Goal: Use online tool/utility: Utilize a website feature to perform a specific function

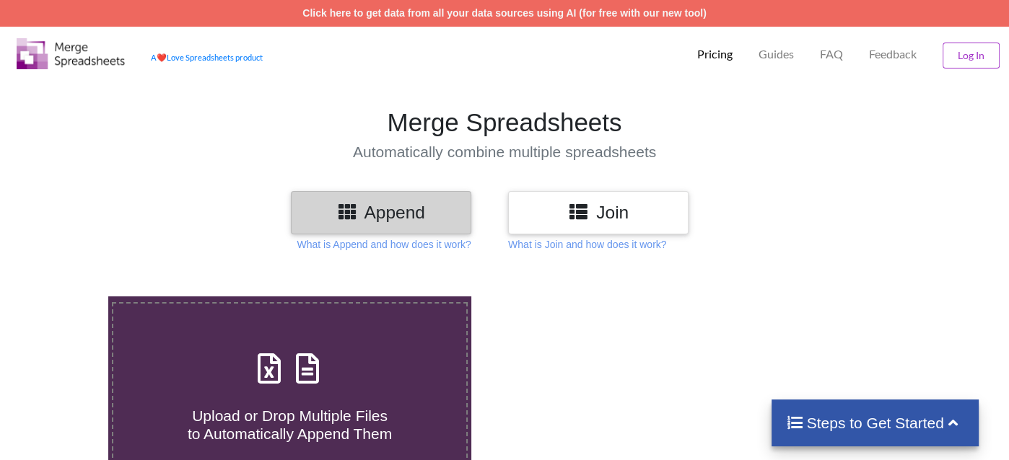
click at [397, 211] on h3 "Append" at bounding box center [381, 212] width 159 height 21
click at [311, 377] on icon at bounding box center [308, 361] width 36 height 30
click at [68, 297] on input "Upload or Drop Multiple Files to Automatically Append Them" at bounding box center [68, 297] width 0 height 0
type input "C:\fakepath\مستشفى ساجر.xlsx"
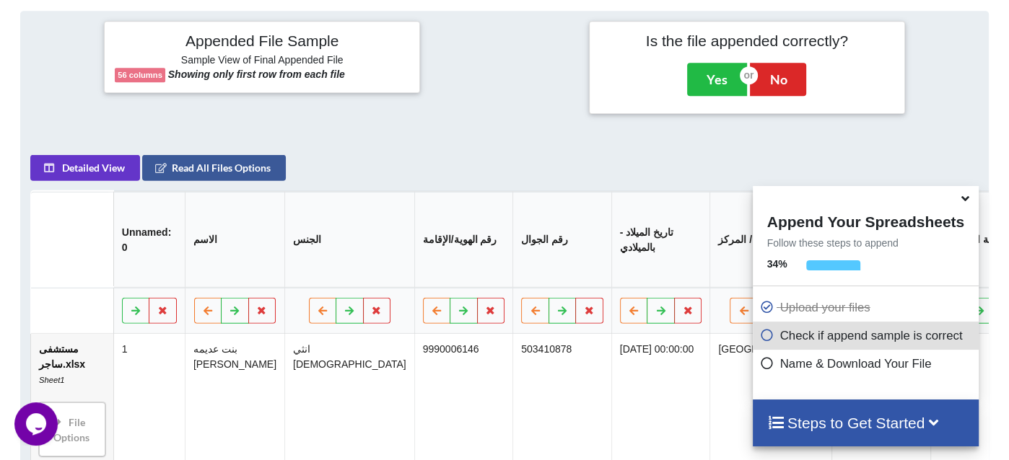
scroll to position [658, 0]
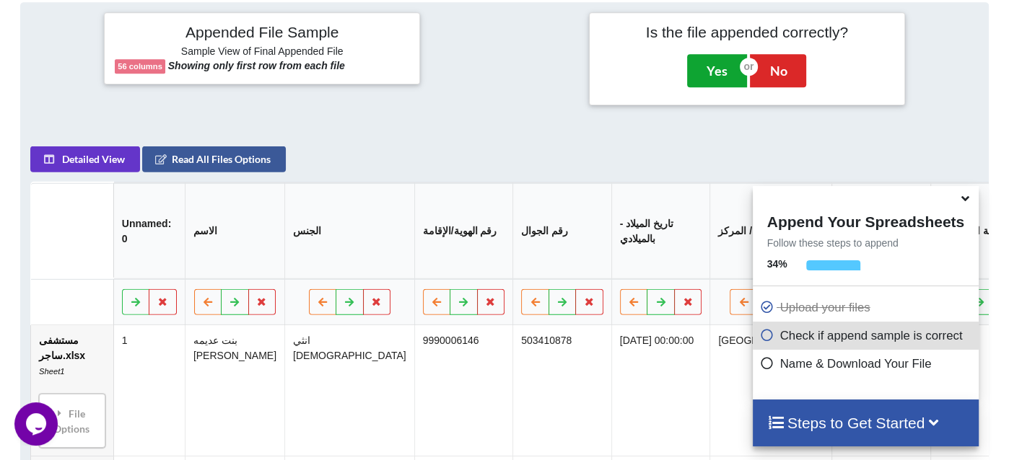
click at [722, 62] on button "Yes" at bounding box center [717, 70] width 60 height 33
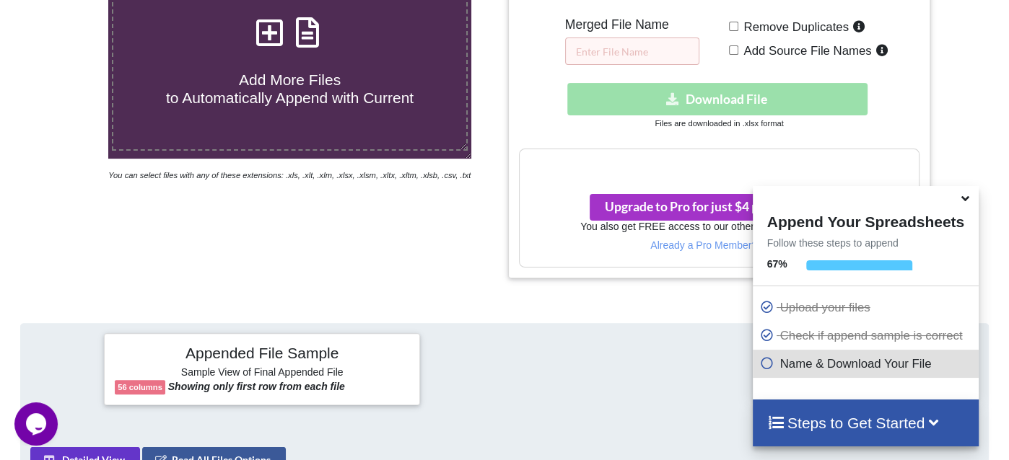
scroll to position [296, 0]
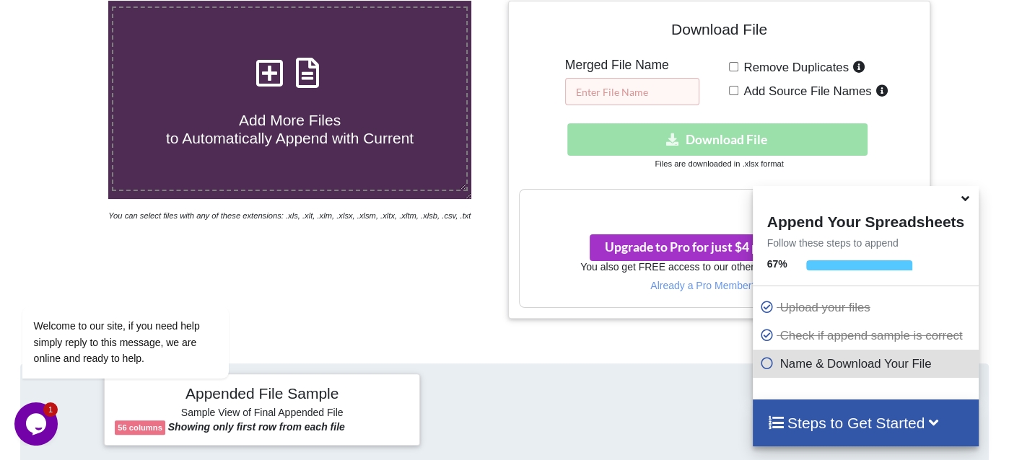
click at [684, 86] on input "text" at bounding box center [632, 91] width 134 height 27
type input "22200"
click at [655, 110] on div "Download File Merged File Name 22200 Remove Duplicates Add Source File Names Do…" at bounding box center [719, 160] width 401 height 297
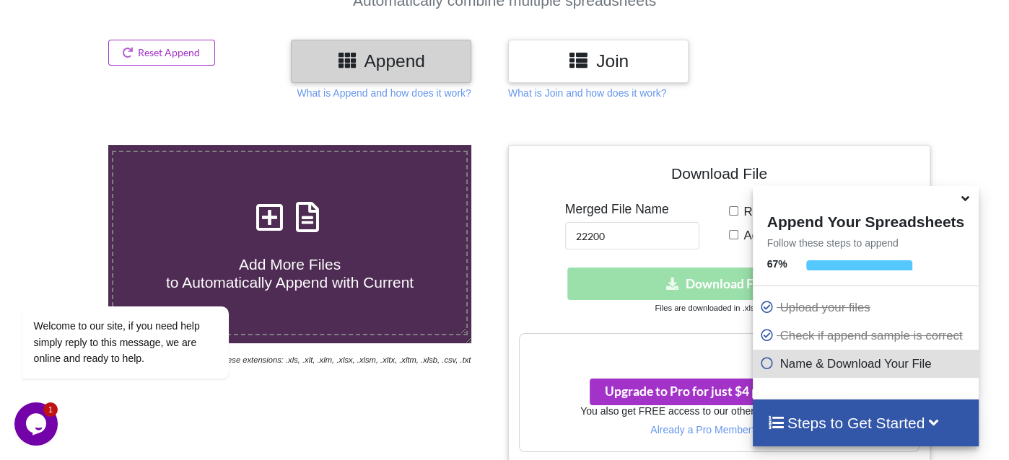
click at [961, 201] on icon at bounding box center [965, 196] width 15 height 13
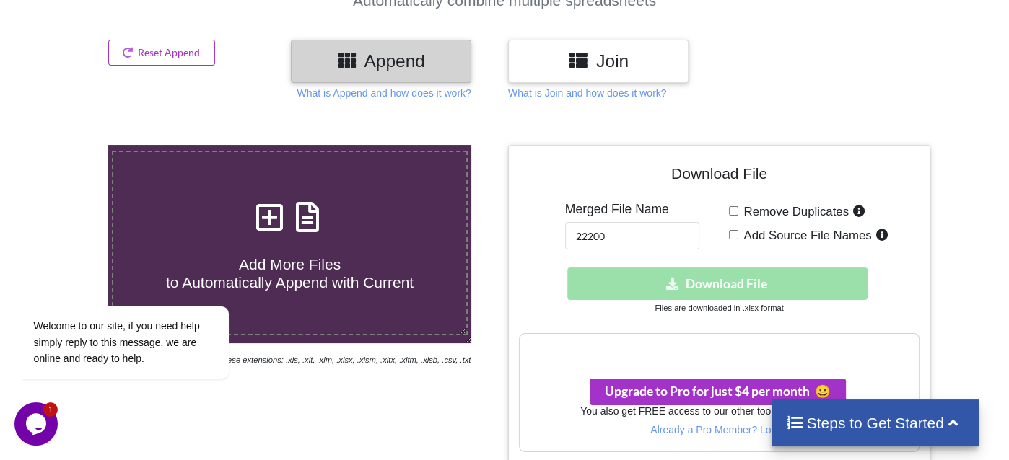
click at [697, 283] on div "Download hidden Download File" at bounding box center [719, 284] width 401 height 32
click at [623, 240] on input "22200" at bounding box center [632, 235] width 134 height 27
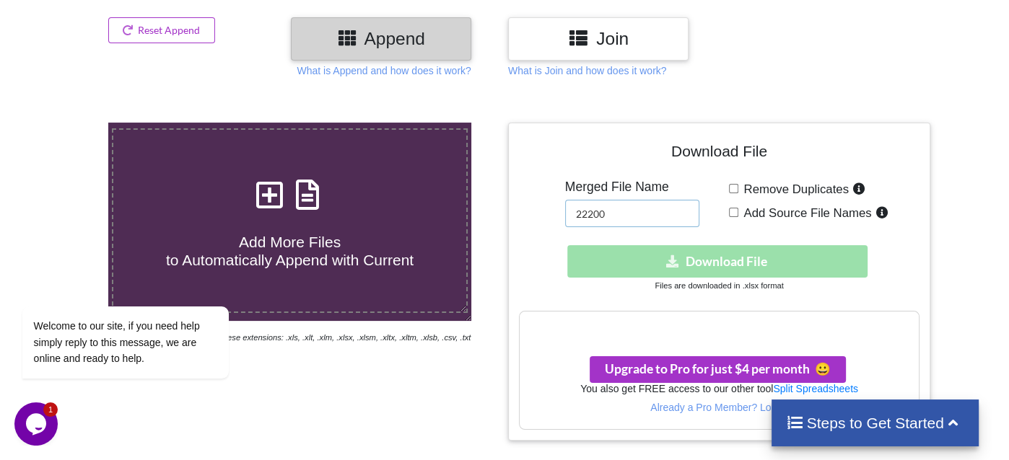
scroll to position [79, 0]
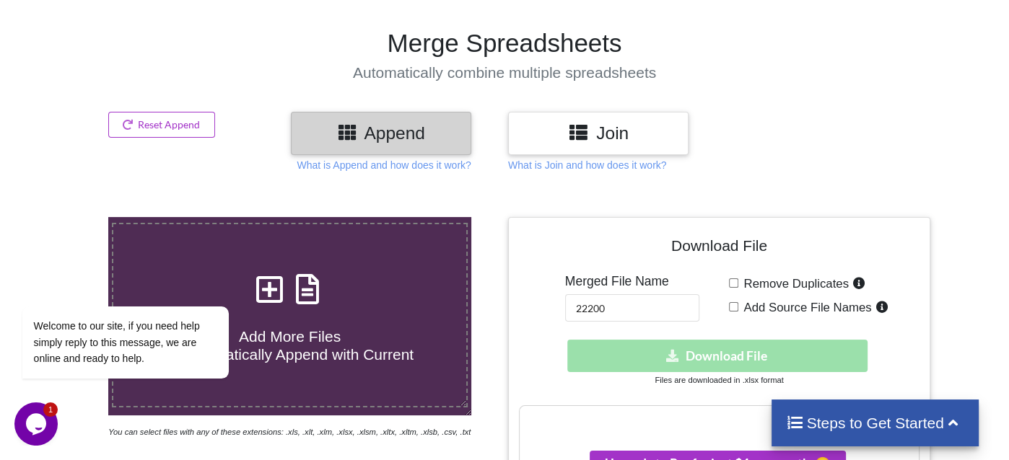
click at [689, 352] on div "Download hidden Download File" at bounding box center [719, 356] width 401 height 32
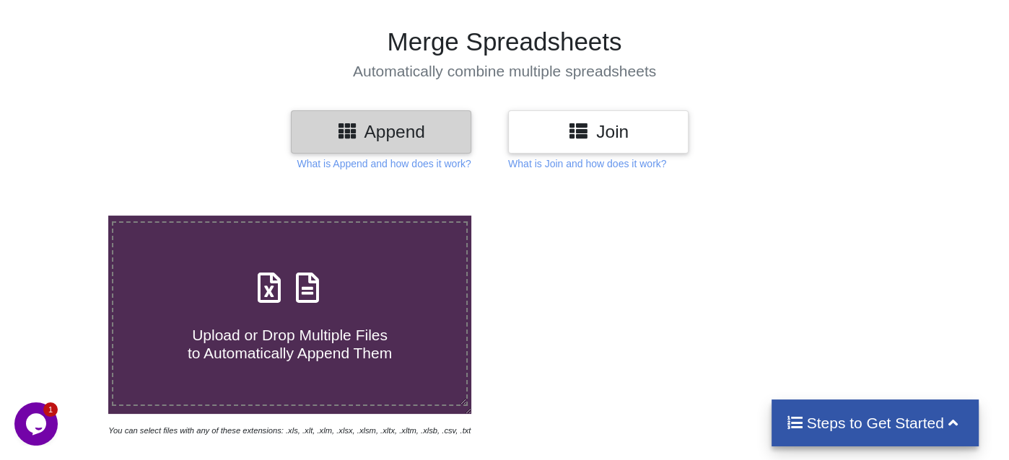
click at [307, 318] on h4 "Upload or Drop Multiple Files to Automatically Append Them" at bounding box center [289, 335] width 353 height 55
click at [68, 216] on input "Upload or Drop Multiple Files to Automatically Append Them" at bounding box center [68, 216] width 0 height 0
type input "C:\fakepath\مستشفى ساجر.xlsx"
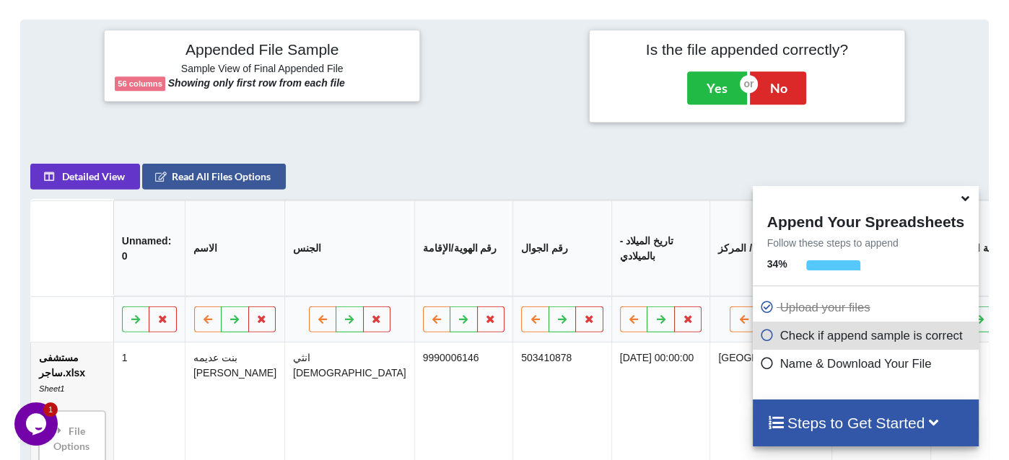
scroll to position [657, 0]
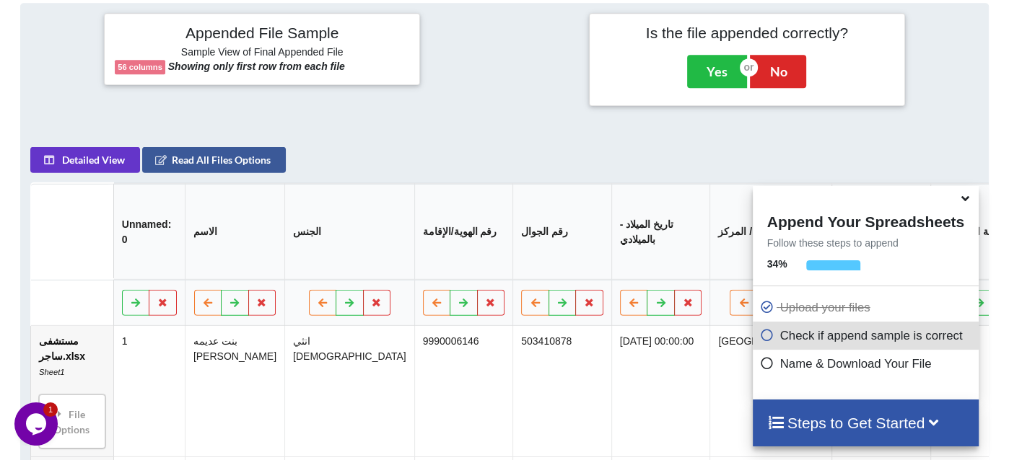
click at [961, 203] on icon at bounding box center [965, 196] width 15 height 13
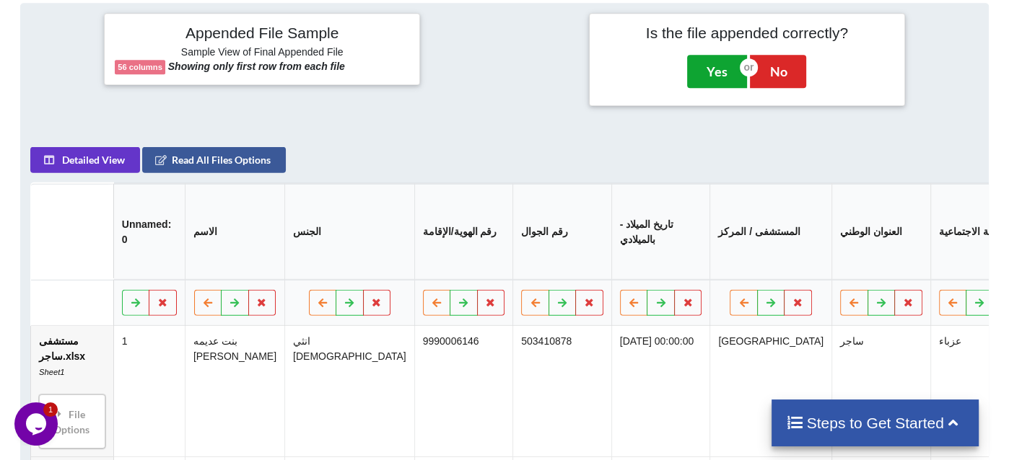
click at [716, 63] on button "Yes" at bounding box center [717, 71] width 60 height 33
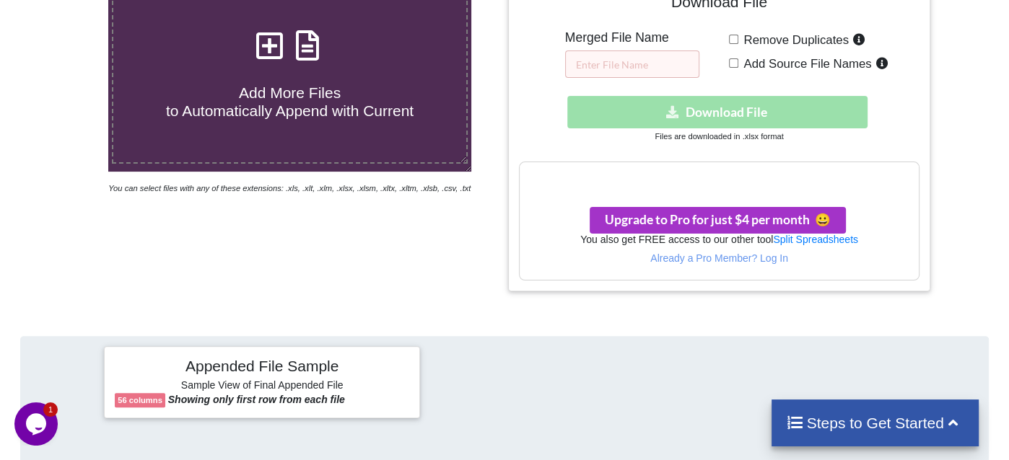
scroll to position [296, 0]
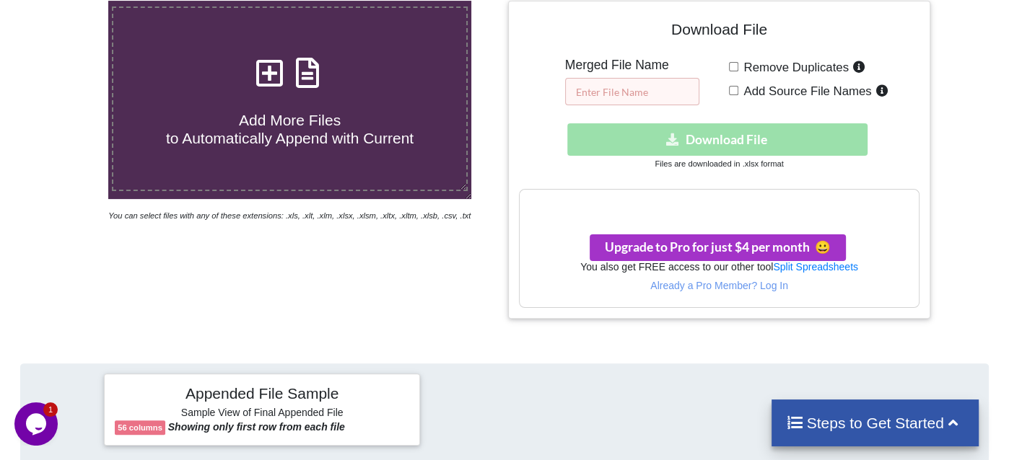
click at [662, 102] on input "text" at bounding box center [632, 91] width 134 height 27
type input "."
type input "74"
click at [703, 143] on div "Download hidden Download File" at bounding box center [719, 139] width 401 height 32
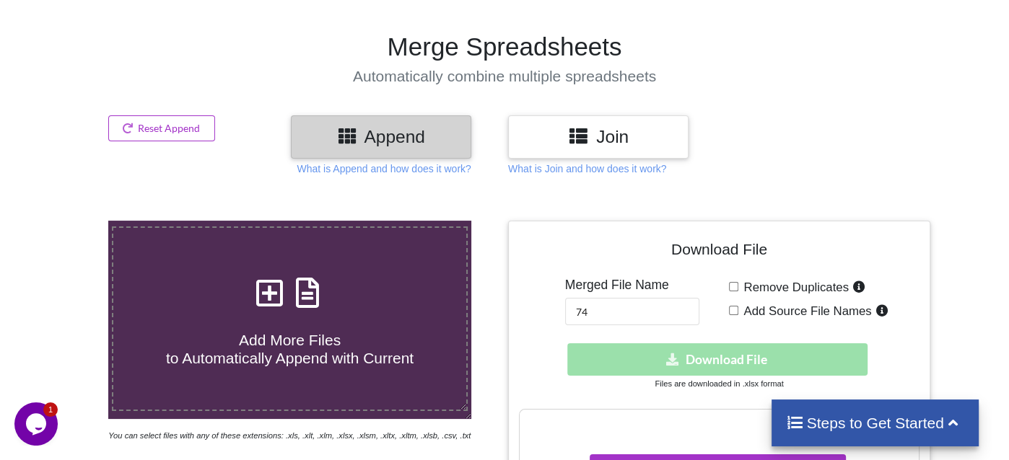
scroll to position [0, 0]
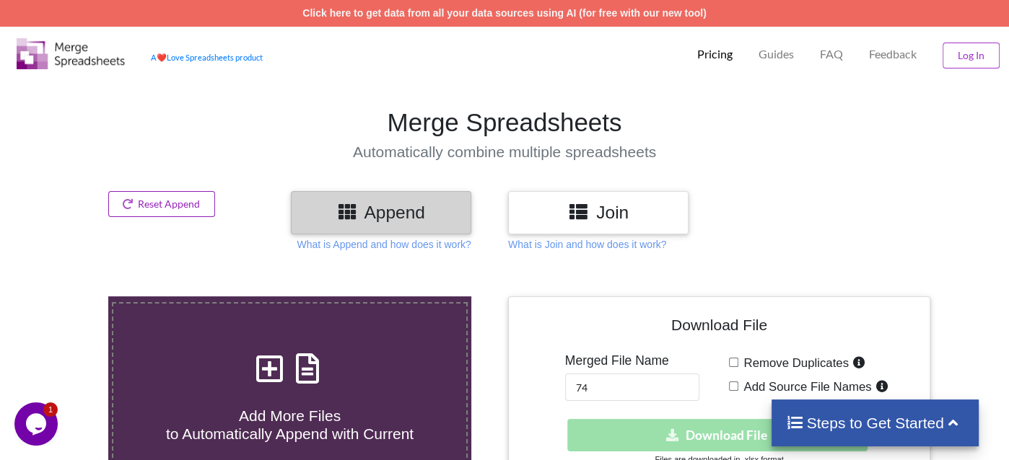
click at [148, 205] on button "Reset Append" at bounding box center [161, 204] width 107 height 26
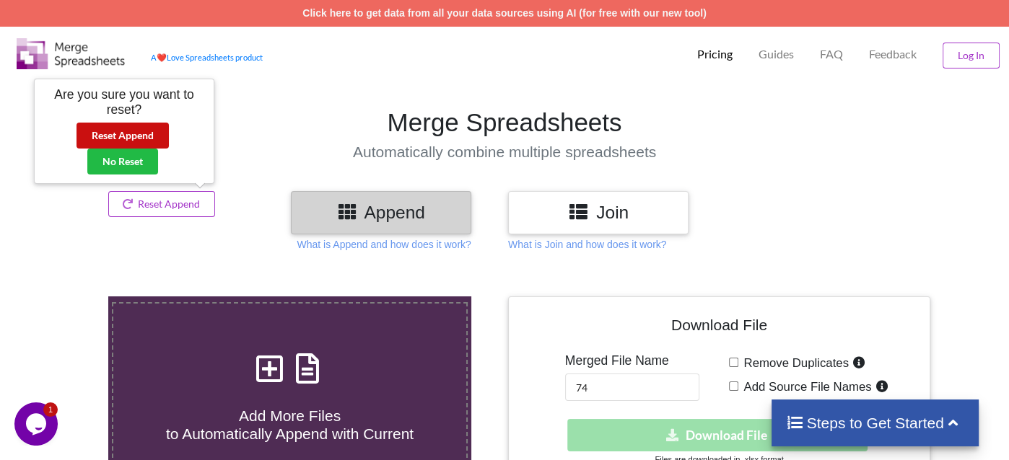
click at [139, 134] on button "Reset Append" at bounding box center [123, 136] width 92 height 26
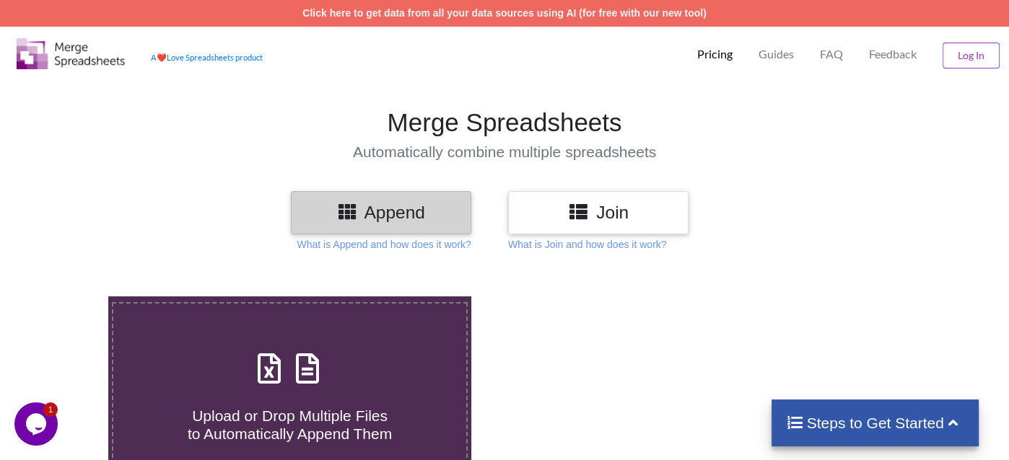
scroll to position [217, 0]
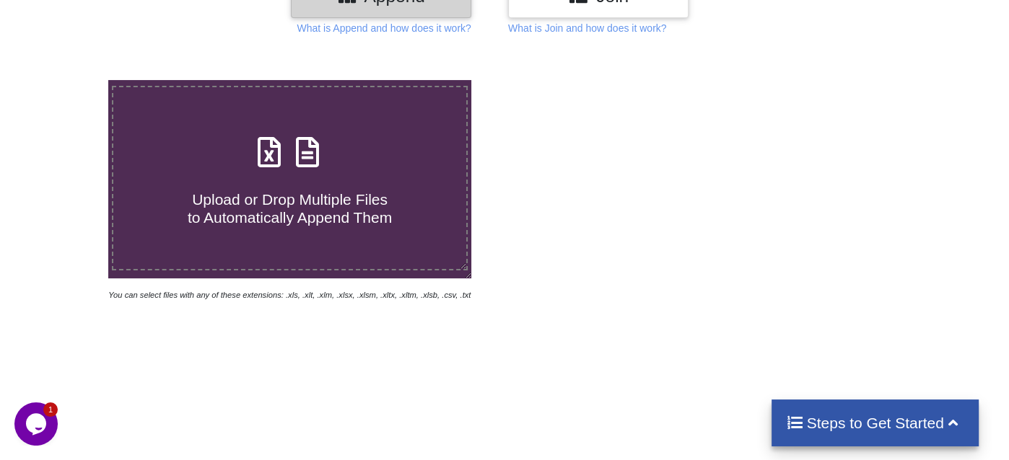
click at [296, 235] on label "Upload or Drop Multiple Files to Automatically Append Them" at bounding box center [290, 178] width 356 height 185
click at [68, 80] on input "Upload or Drop Multiple Files to Automatically Append Them" at bounding box center [68, 80] width 0 height 0
type input "C:\fakepath\Thandwa.xlsx"
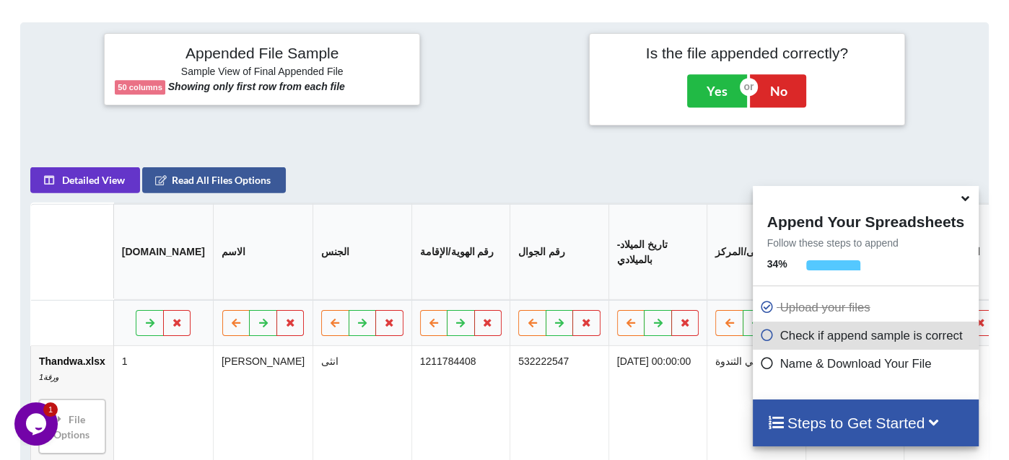
scroll to position [563, 0]
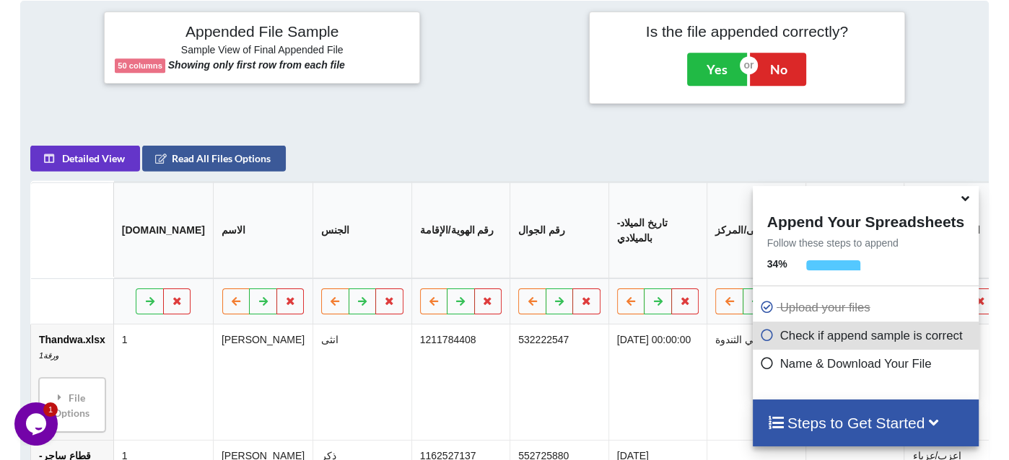
click at [960, 201] on icon at bounding box center [965, 196] width 15 height 13
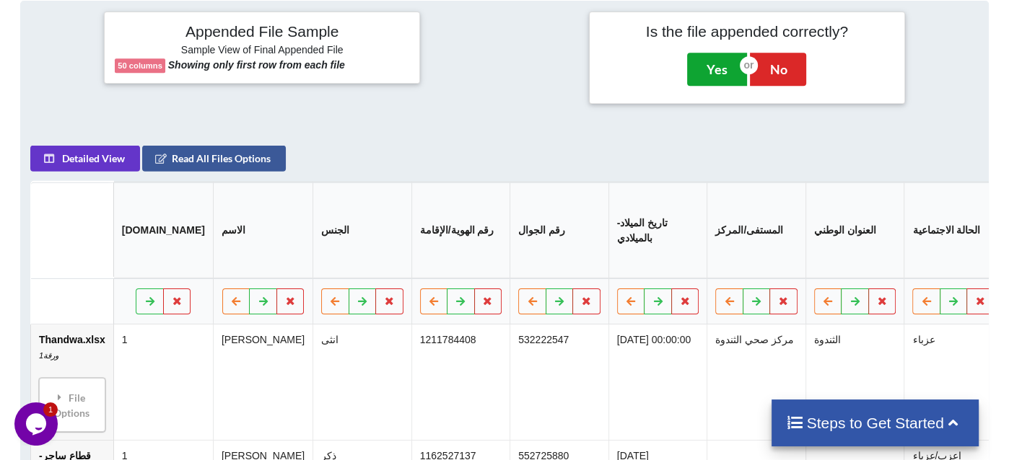
click at [715, 71] on button "Yes" at bounding box center [717, 69] width 60 height 33
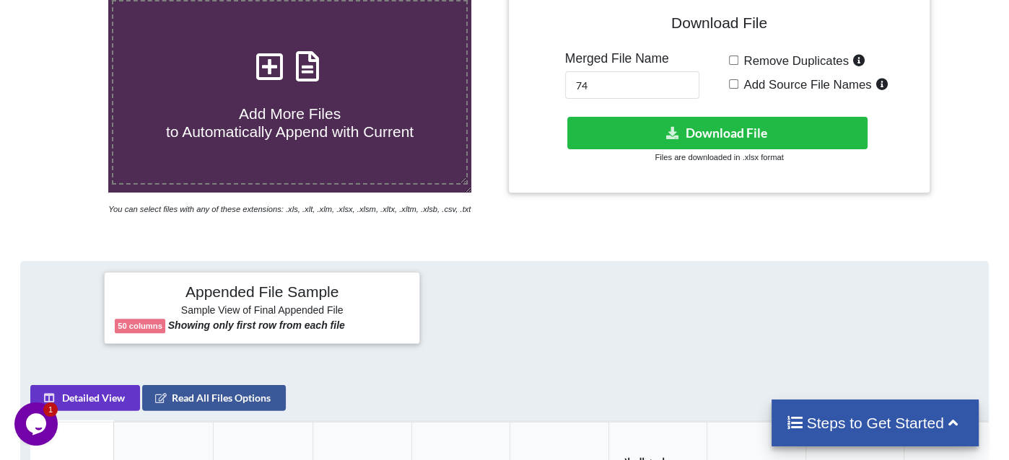
scroll to position [296, 0]
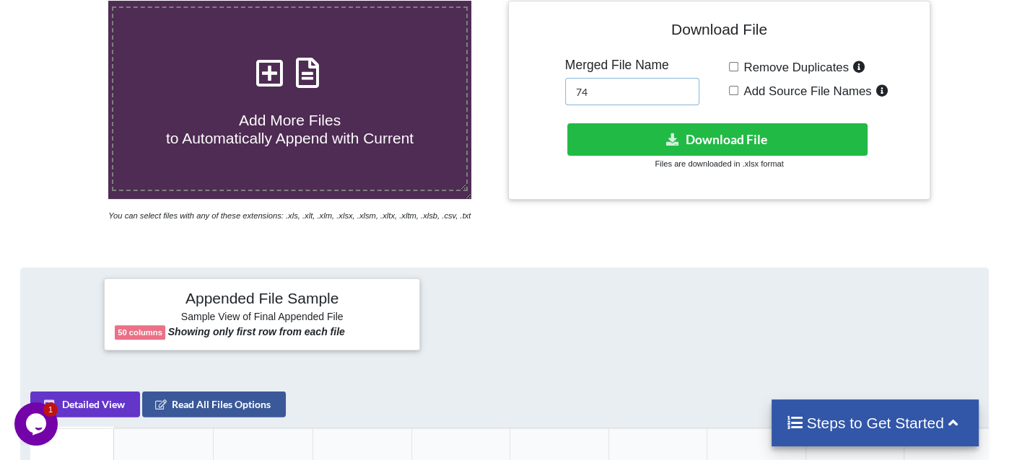
click at [643, 88] on input "74" at bounding box center [632, 91] width 134 height 27
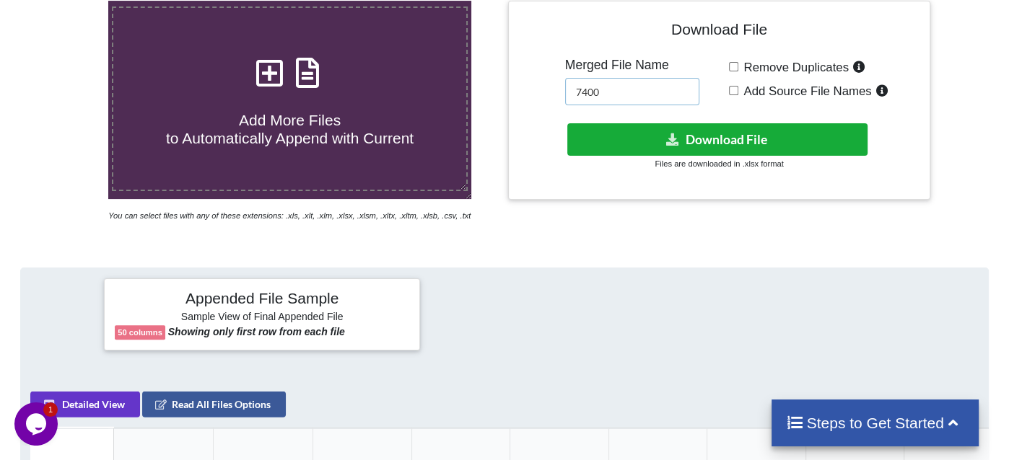
type input "7400"
click at [729, 137] on button "Download File" at bounding box center [717, 139] width 300 height 32
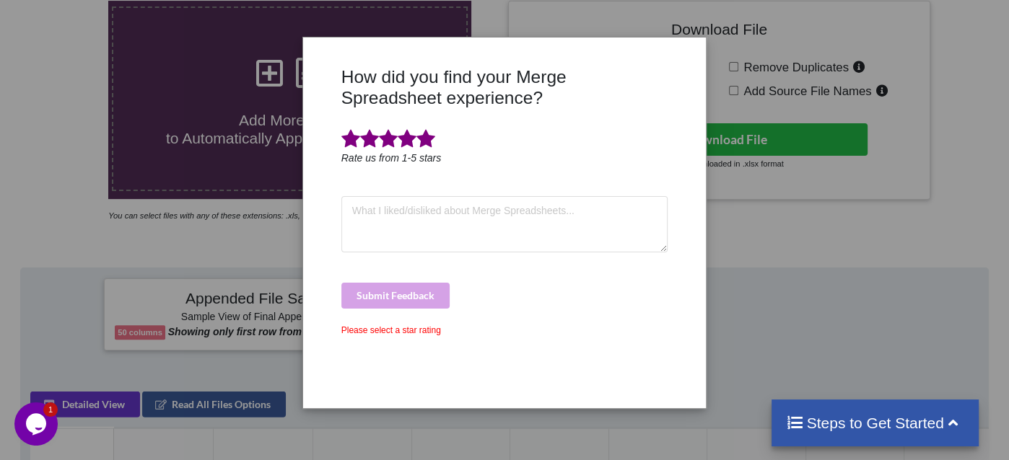
click at [427, 141] on span at bounding box center [425, 139] width 19 height 20
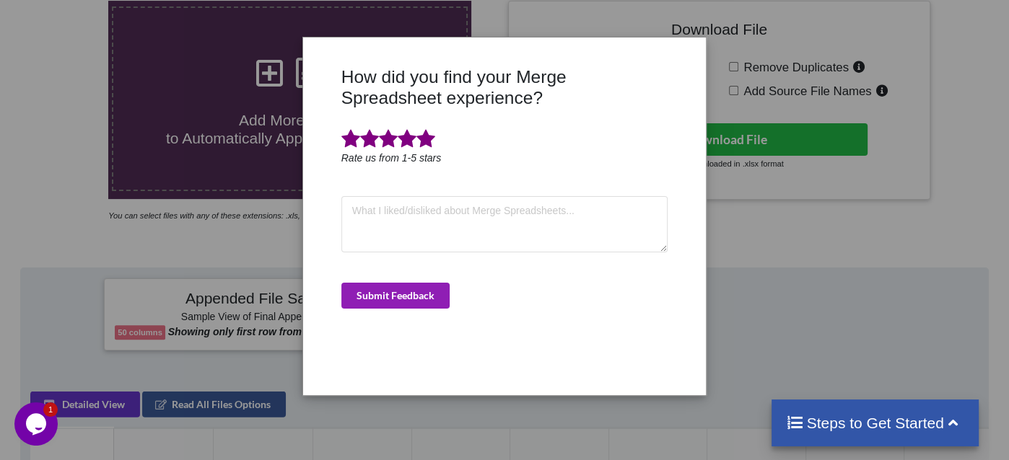
click at [415, 286] on button "Submit Feedback" at bounding box center [395, 296] width 108 height 26
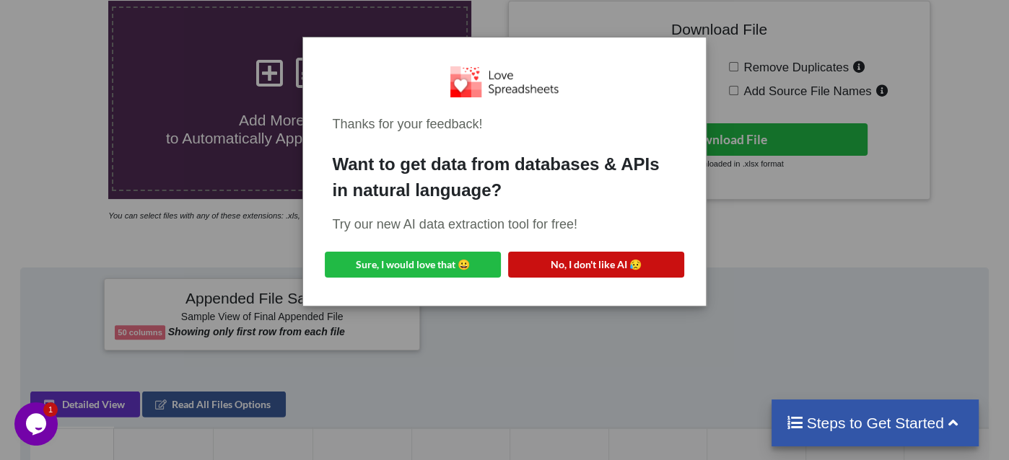
click at [588, 257] on button "No, I don't like AI 😥" at bounding box center [596, 265] width 176 height 26
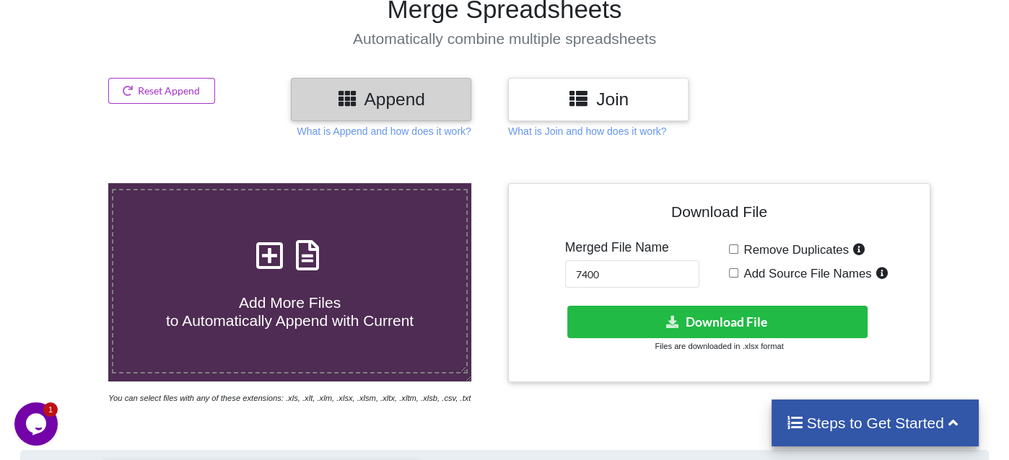
scroll to position [79, 0]
